Goal: Task Accomplishment & Management: Manage account settings

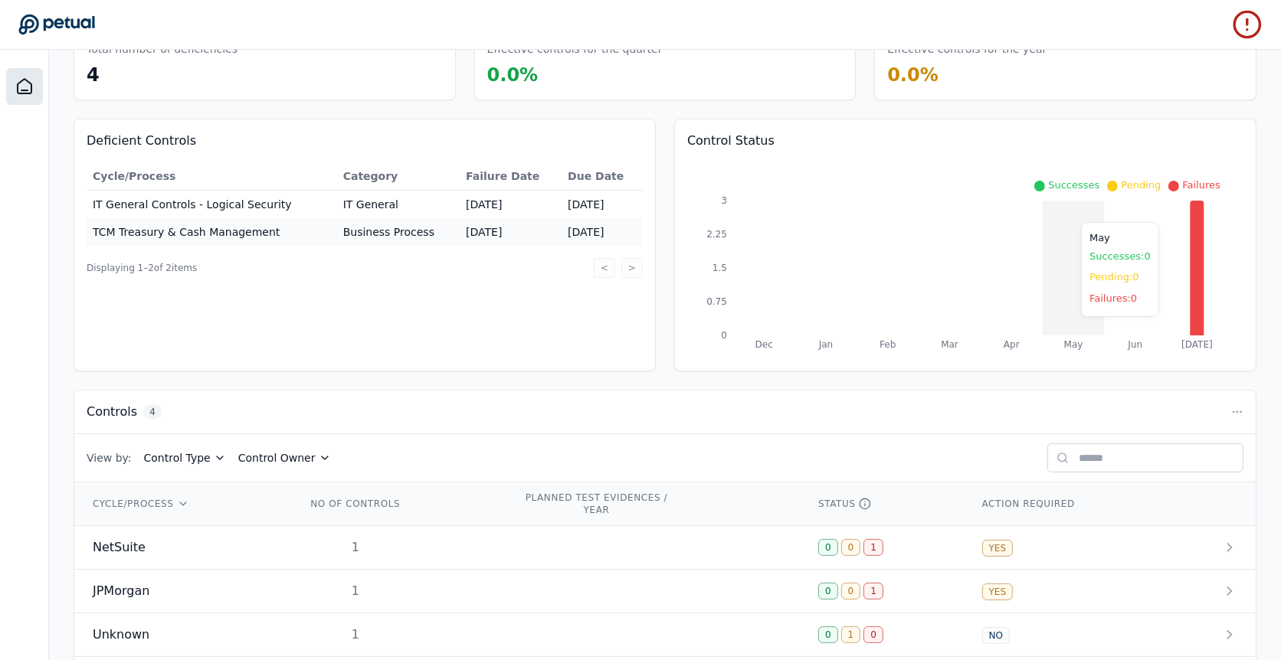
scroll to position [159, 0]
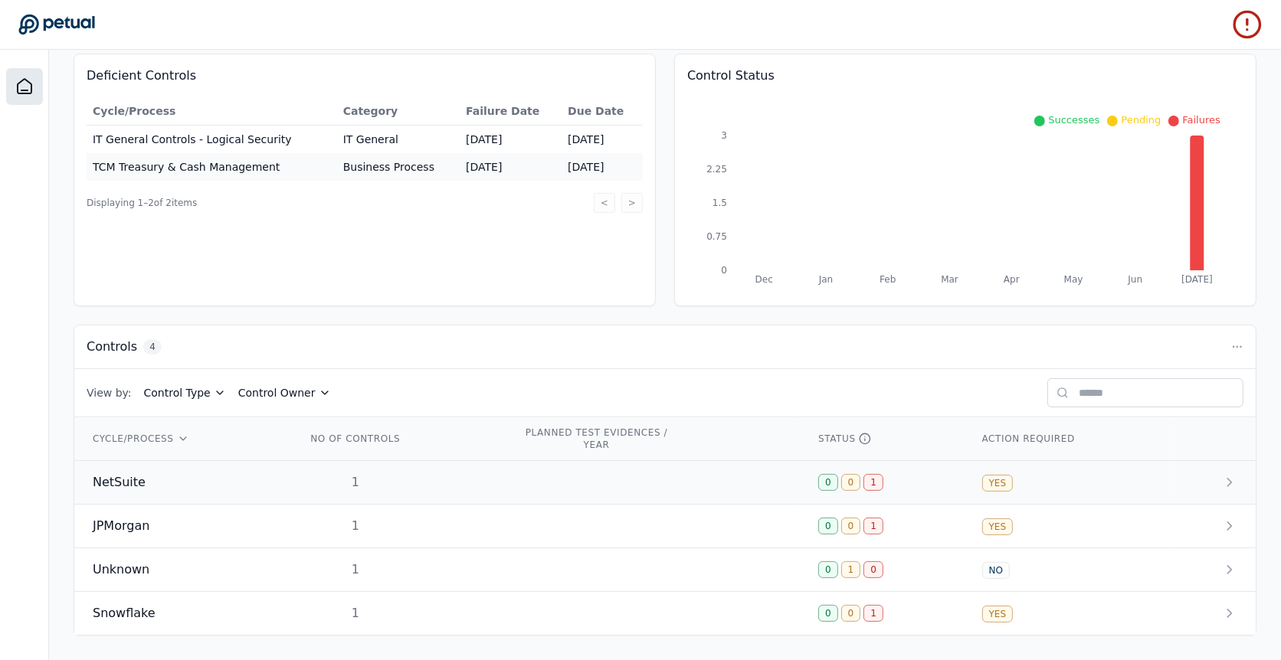
click at [561, 476] on td at bounding box center [653, 483] width 296 height 44
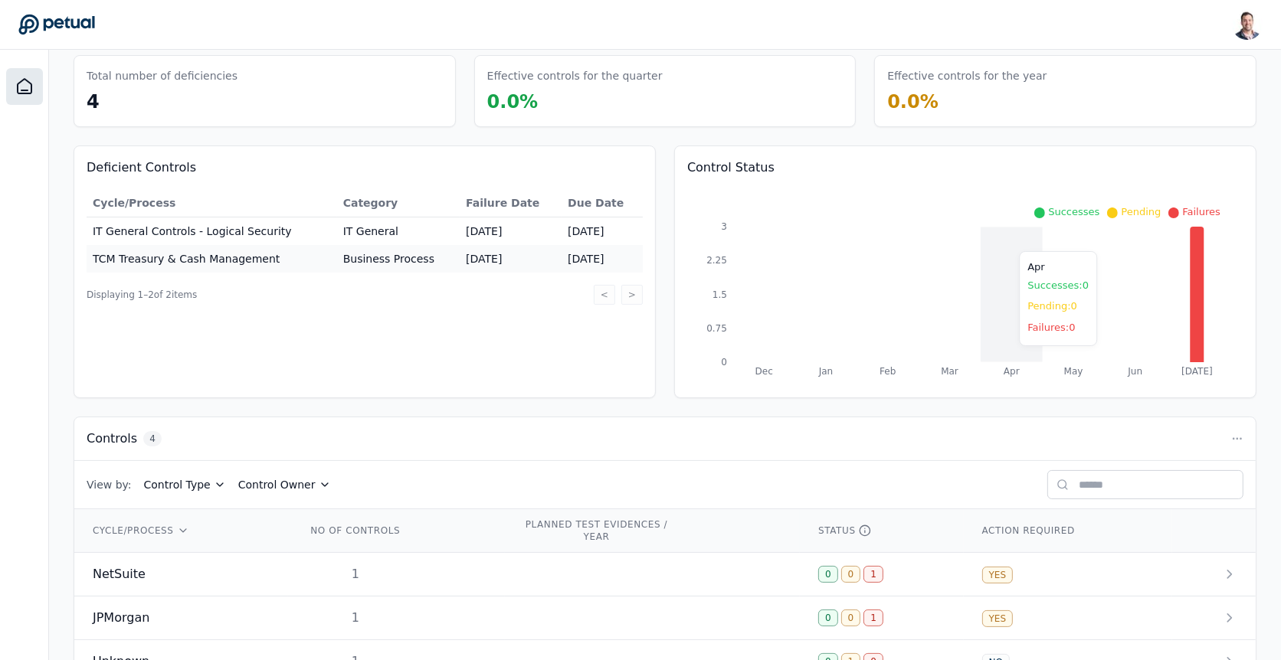
scroll to position [159, 0]
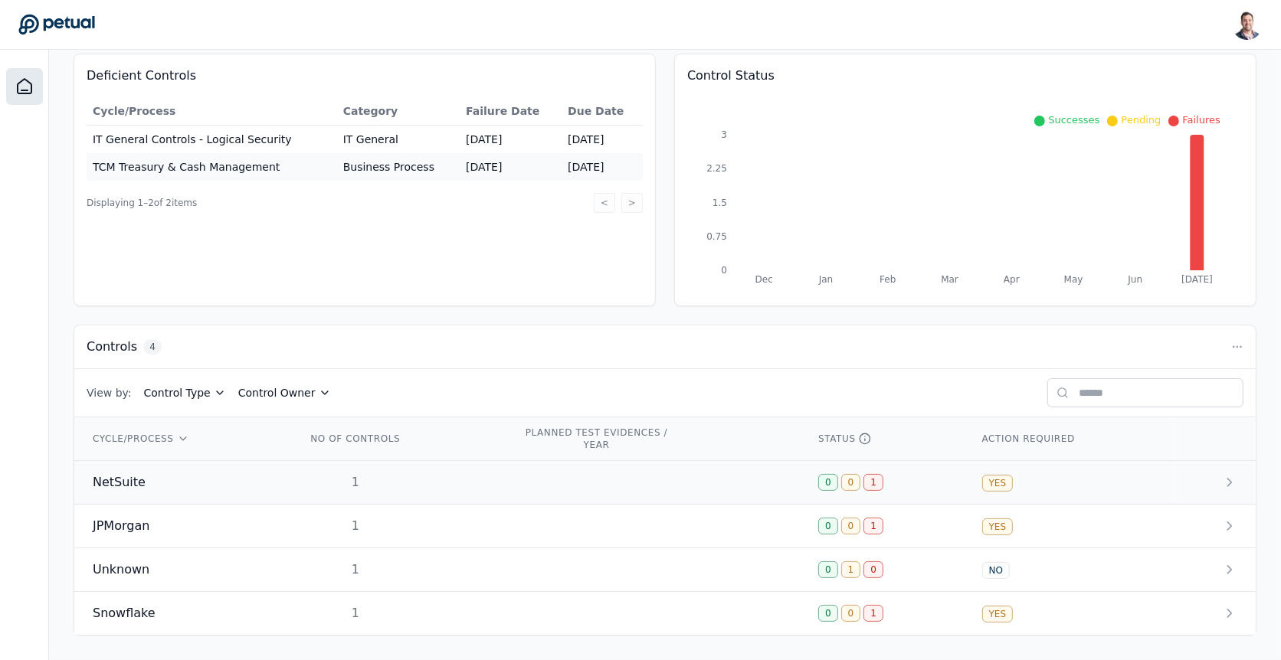
click at [567, 463] on td at bounding box center [653, 483] width 296 height 44
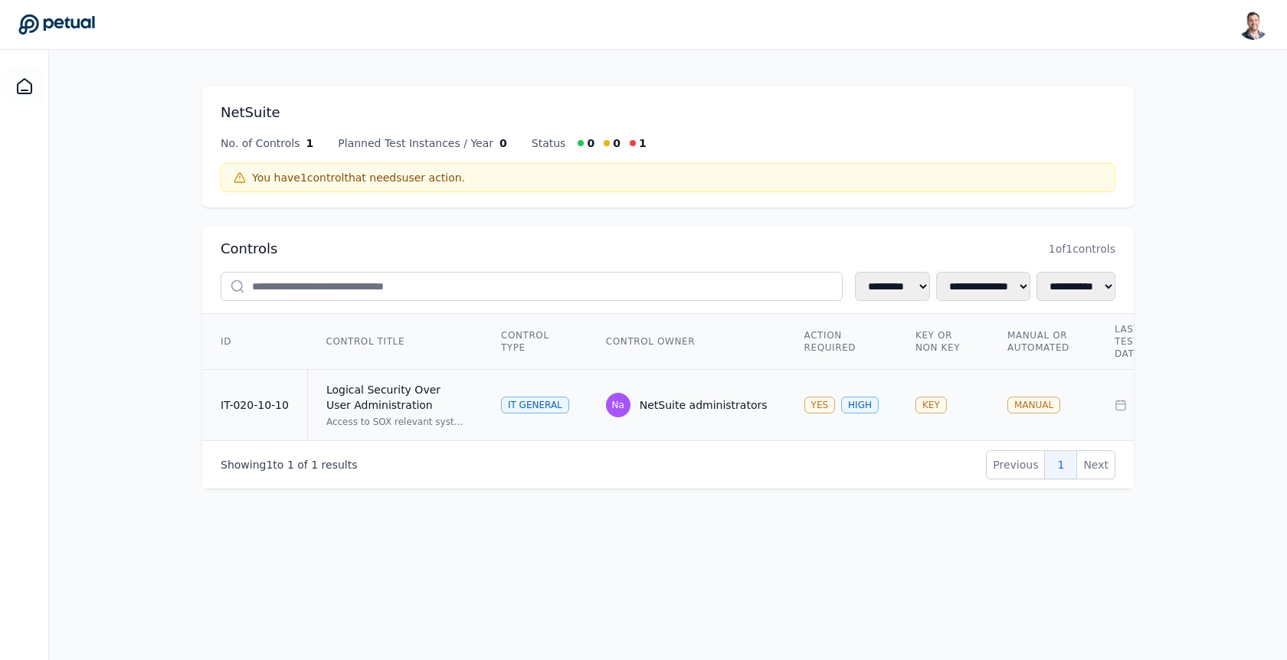
click at [736, 408] on div "NetSuite administrators" at bounding box center [704, 405] width 128 height 15
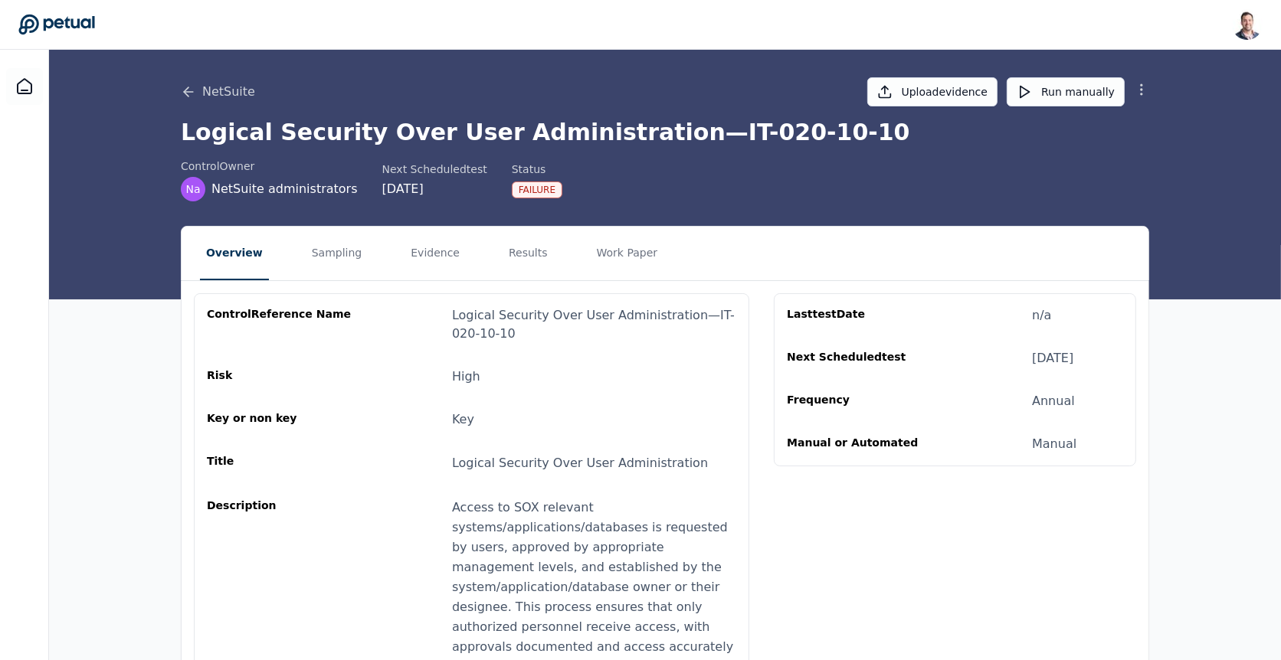
click at [1142, 93] on icon at bounding box center [1141, 89] width 15 height 15
click at [1104, 155] on button "Remove control" at bounding box center [1087, 153] width 123 height 28
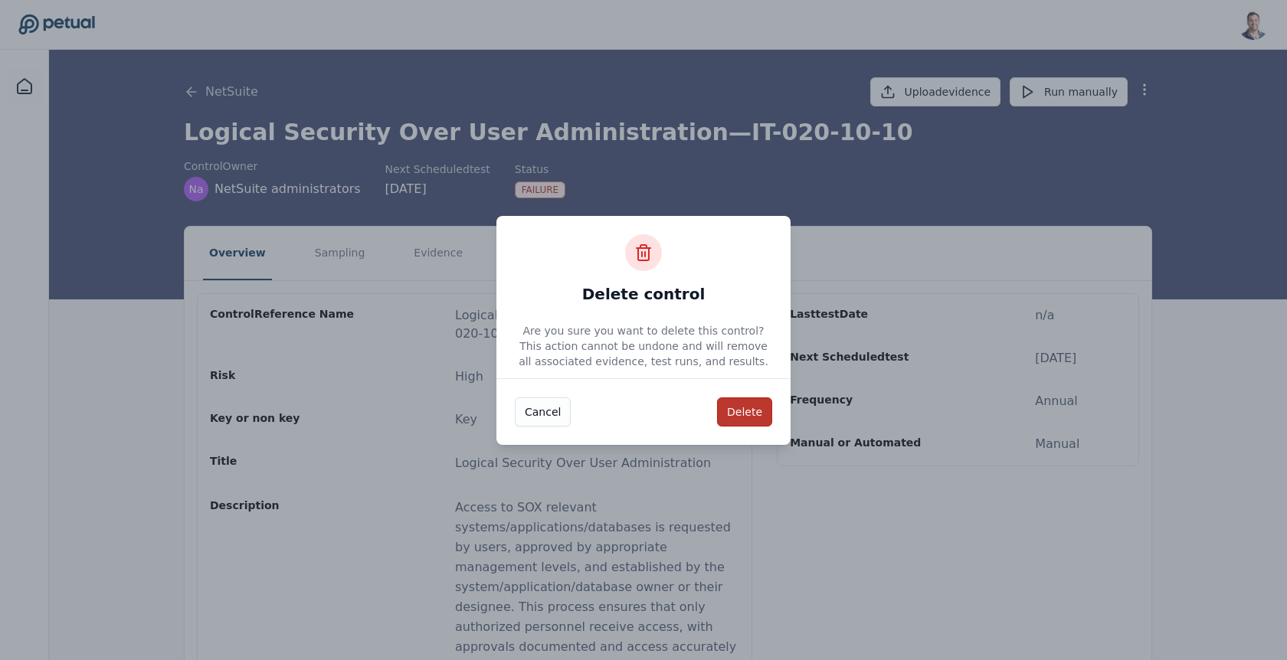
click at [733, 412] on button "Delete" at bounding box center [744, 412] width 55 height 29
